Goal: Task Accomplishment & Management: Use online tool/utility

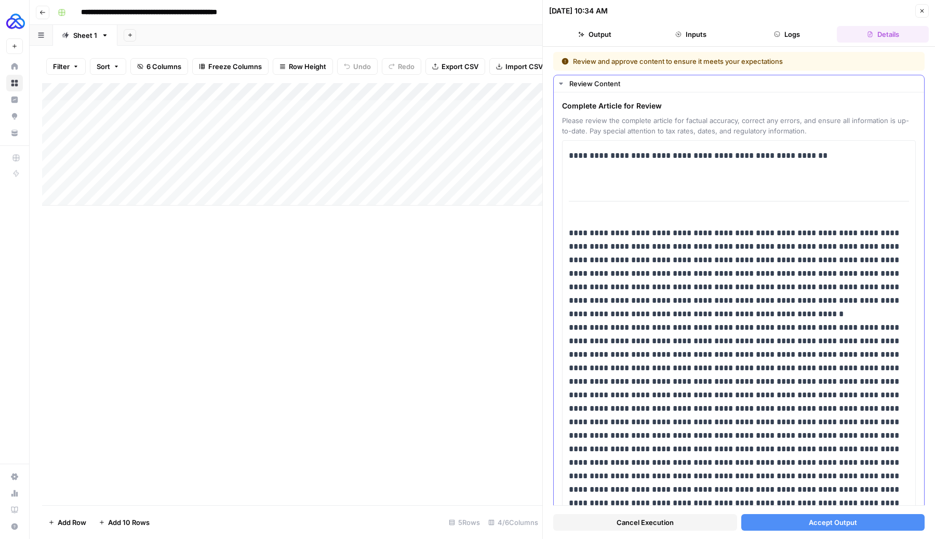
scroll to position [28, 0]
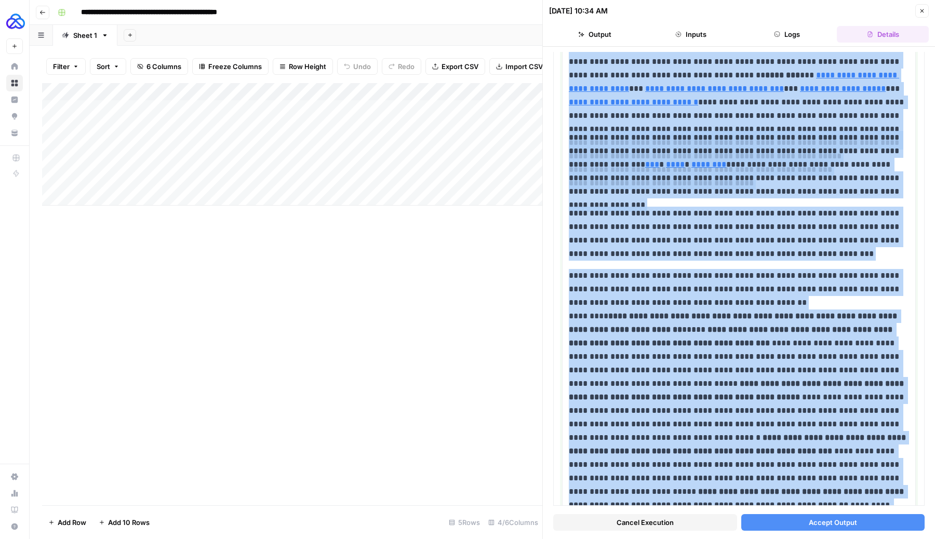
scroll to position [1582, 0]
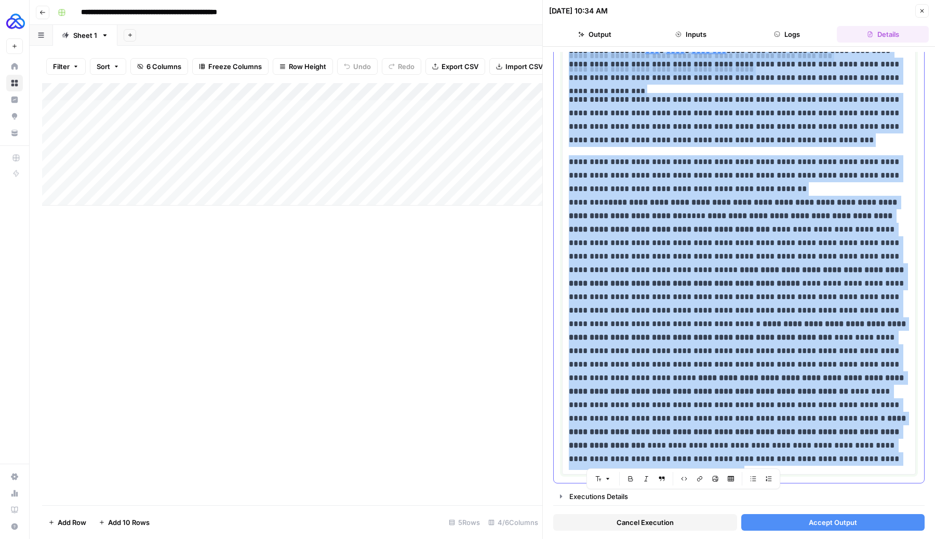
drag, startPoint x: 571, startPoint y: 202, endPoint x: 770, endPoint y: 488, distance: 348.7
click at [770, 488] on body "**********" at bounding box center [467, 269] width 935 height 539
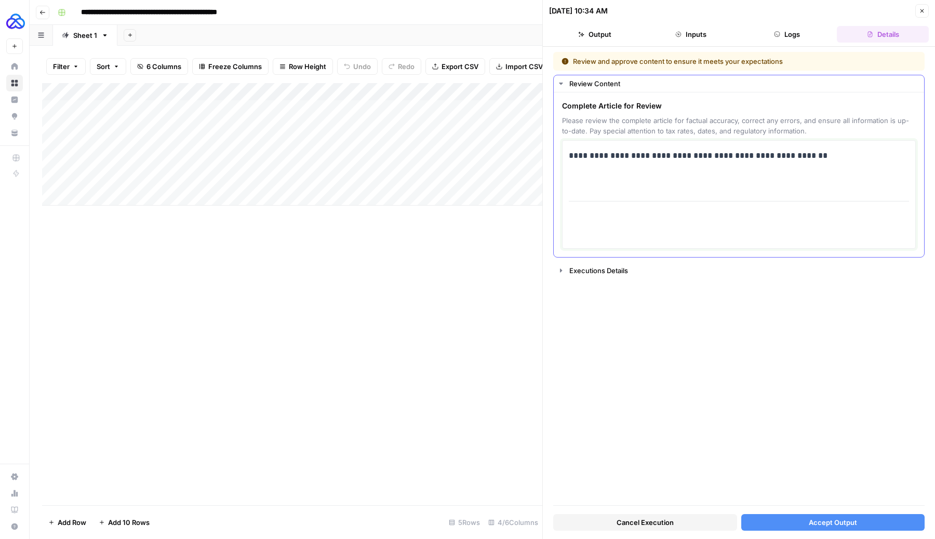
scroll to position [1683, 0]
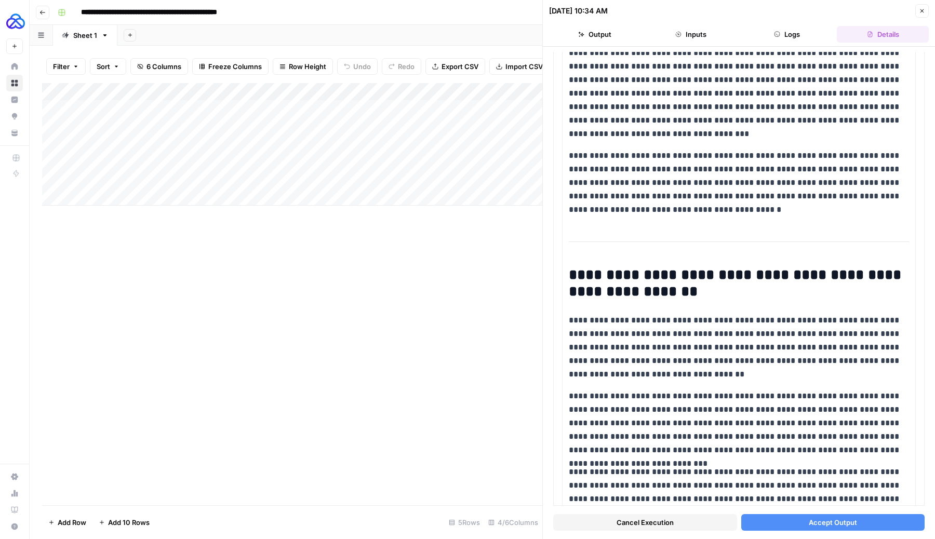
click at [780, 521] on button "Accept Output" at bounding box center [833, 522] width 184 height 17
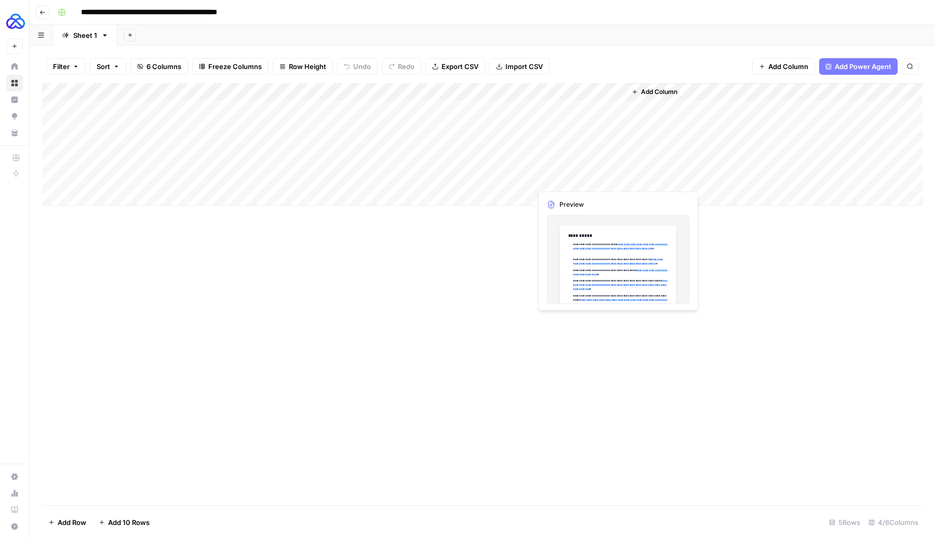
click at [614, 178] on div "Add Column" at bounding box center [482, 144] width 881 height 123
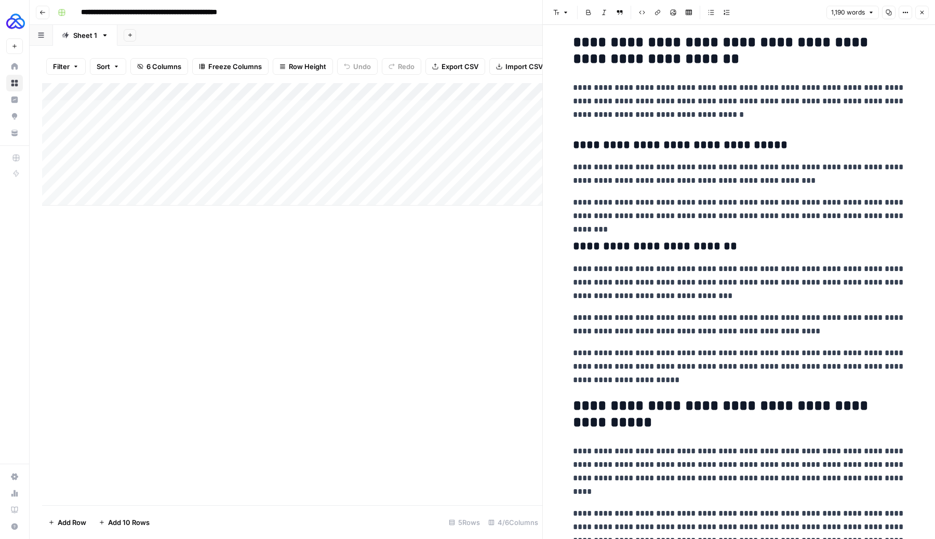
scroll to position [2257, 0]
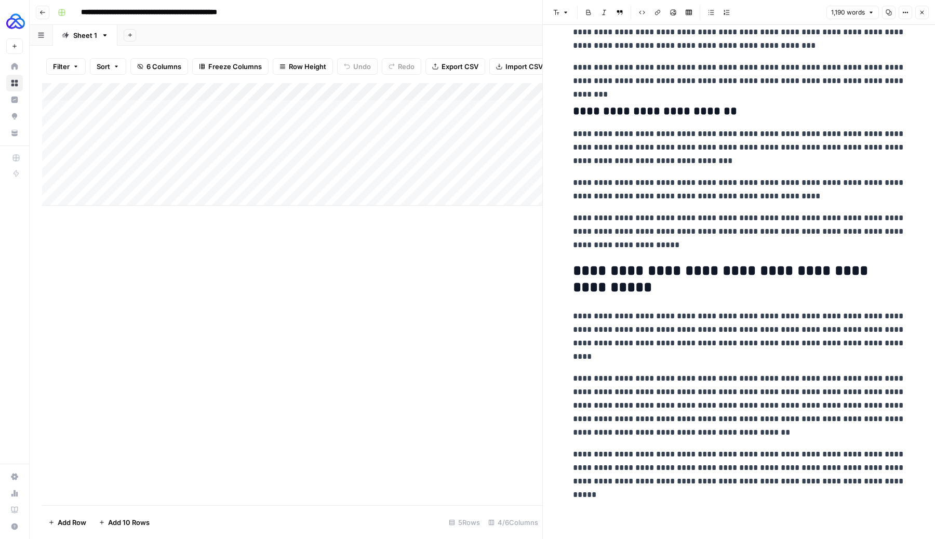
click at [923, 14] on icon "button" at bounding box center [923, 13] width 4 height 4
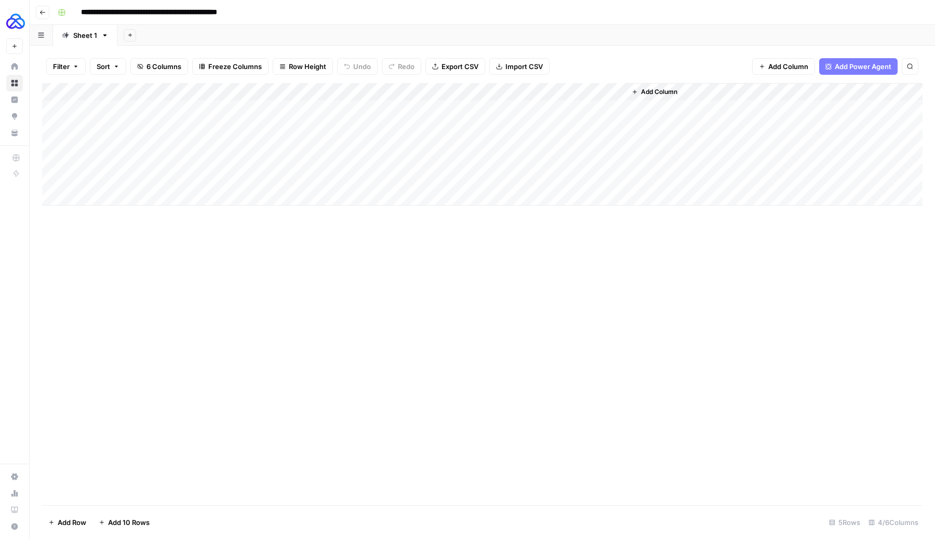
click at [512, 91] on div "Add Column" at bounding box center [482, 144] width 881 height 123
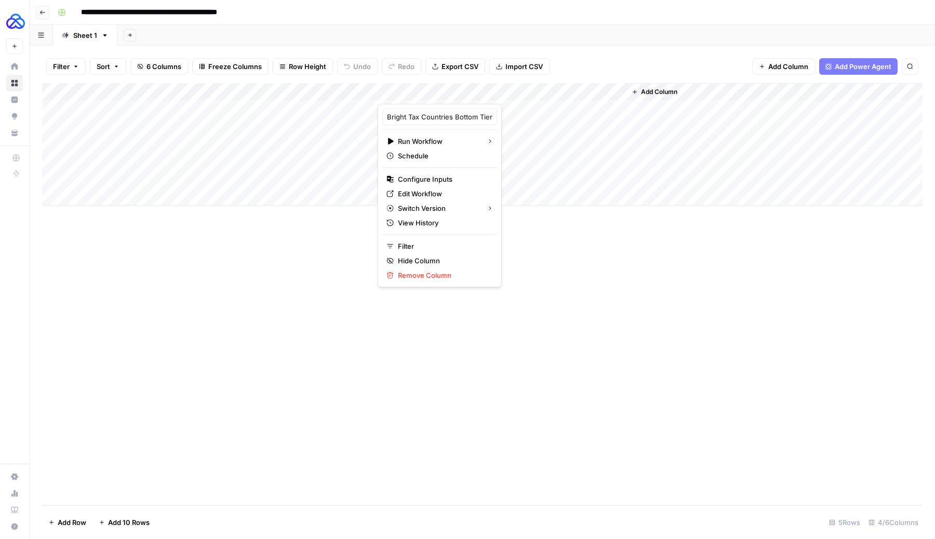
click at [354, 374] on div "Add Column" at bounding box center [482, 294] width 881 height 422
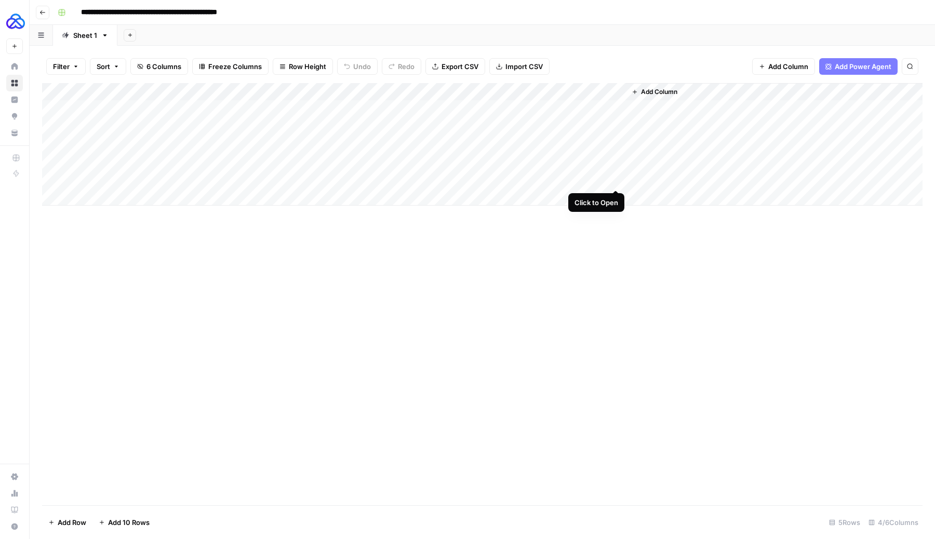
click at [611, 180] on div "Add Column" at bounding box center [482, 144] width 881 height 123
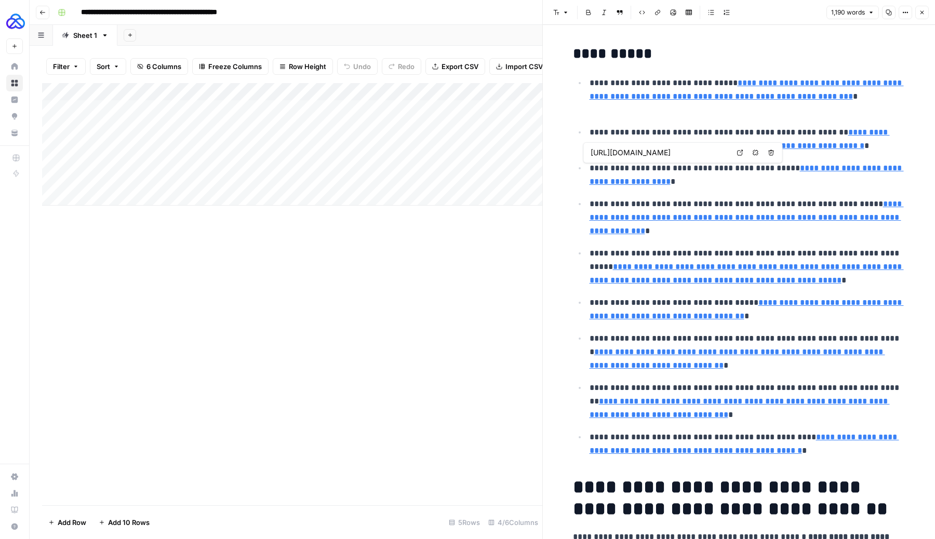
type input "[URL][DOMAIN_NAME]"
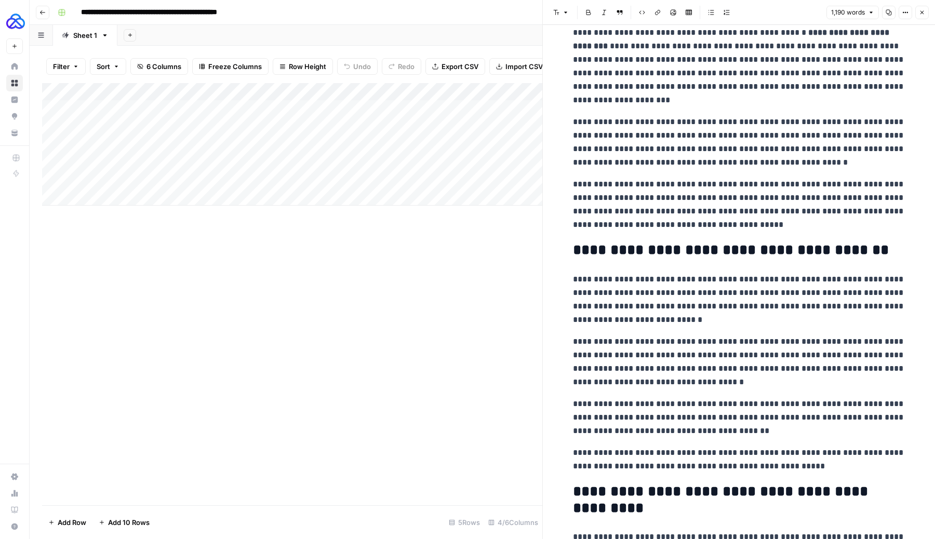
scroll to position [497, 0]
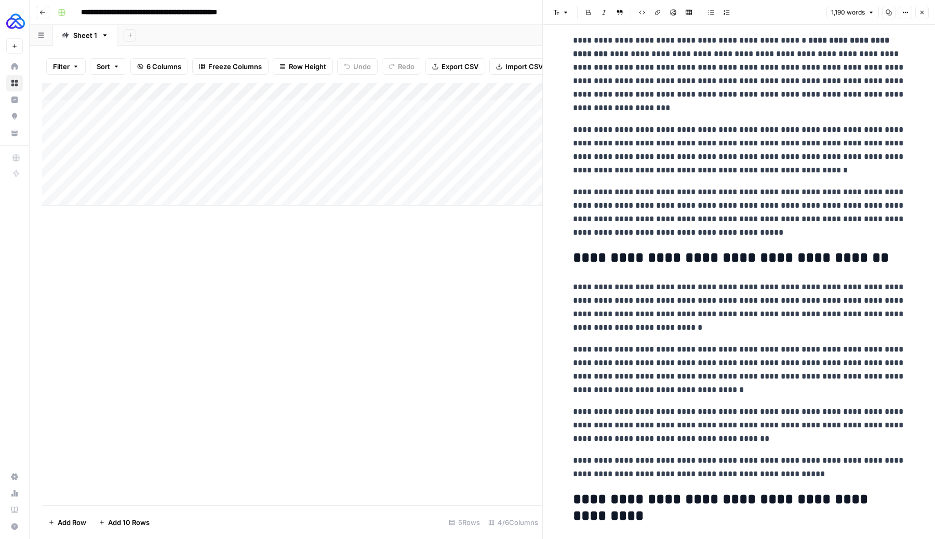
click at [921, 14] on icon "button" at bounding box center [922, 12] width 6 height 6
